Goal: Task Accomplishment & Management: Complete application form

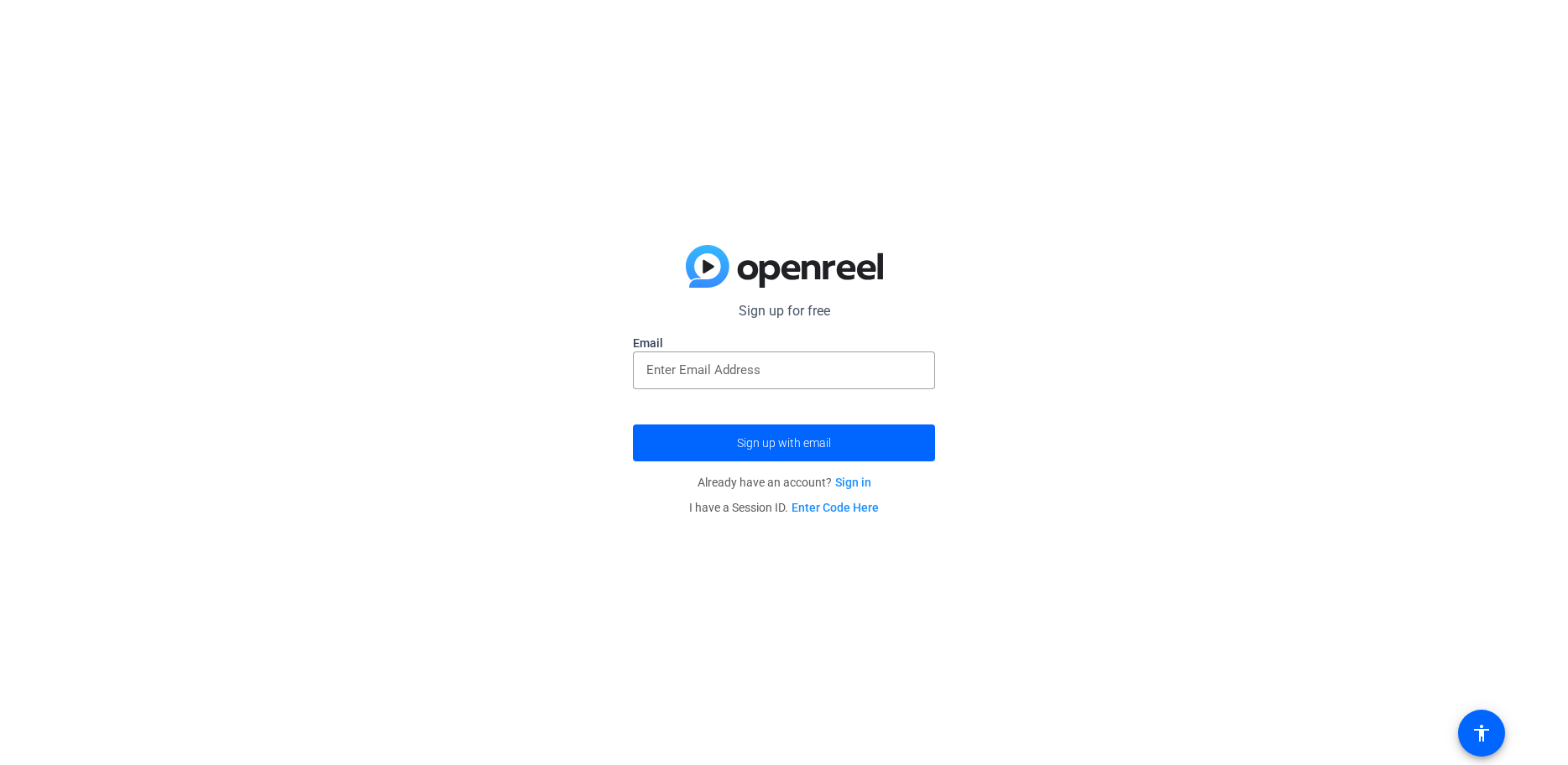
click at [851, 485] on link "Sign in" at bounding box center [853, 482] width 36 height 14
click at [843, 483] on link "Sign in" at bounding box center [853, 482] width 36 height 14
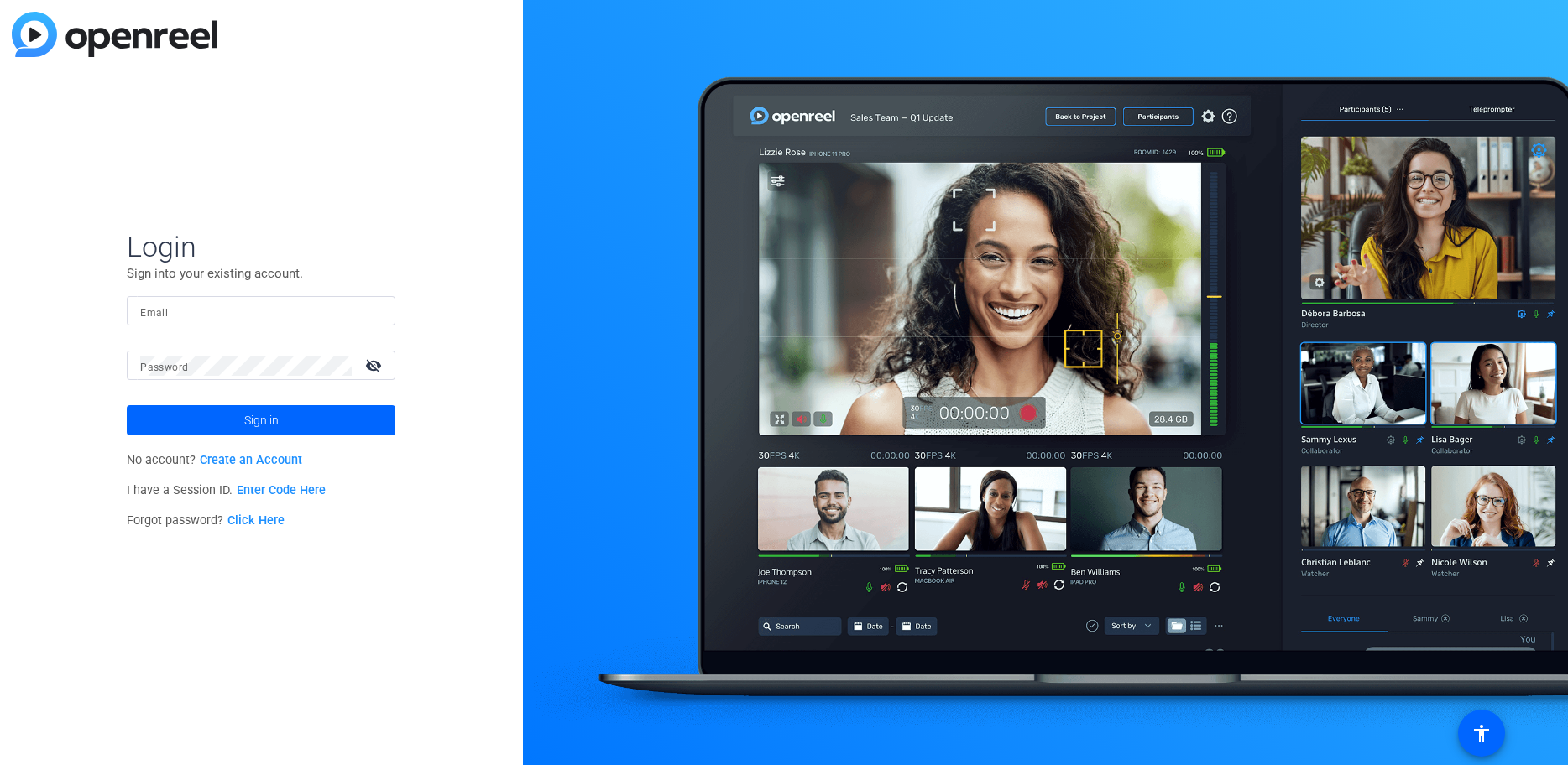
click at [256, 460] on link "Create an Account" at bounding box center [250, 460] width 102 height 14
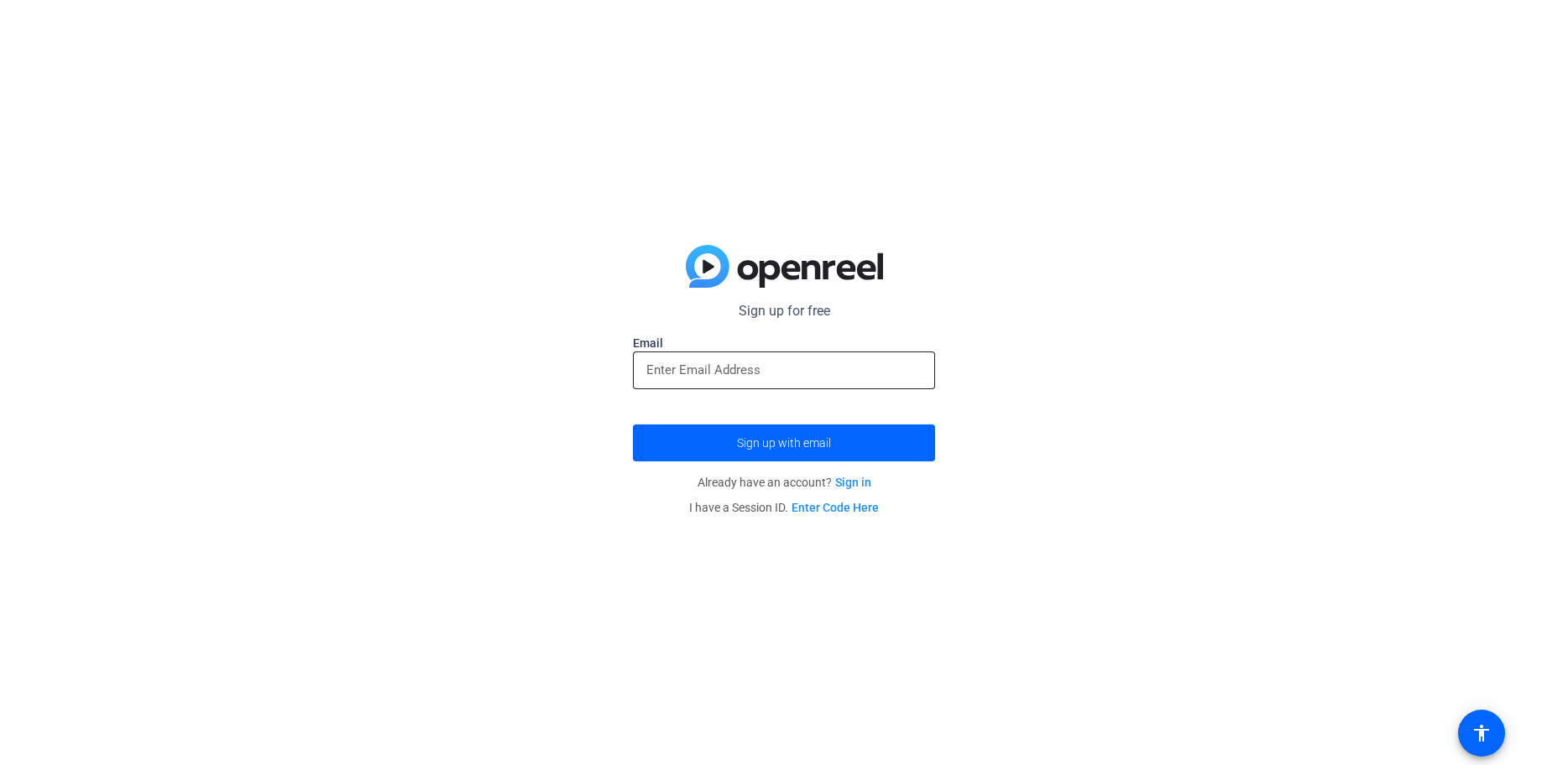
click at [744, 385] on div at bounding box center [784, 371] width 275 height 38
